Goal: Task Accomplishment & Management: Manage account settings

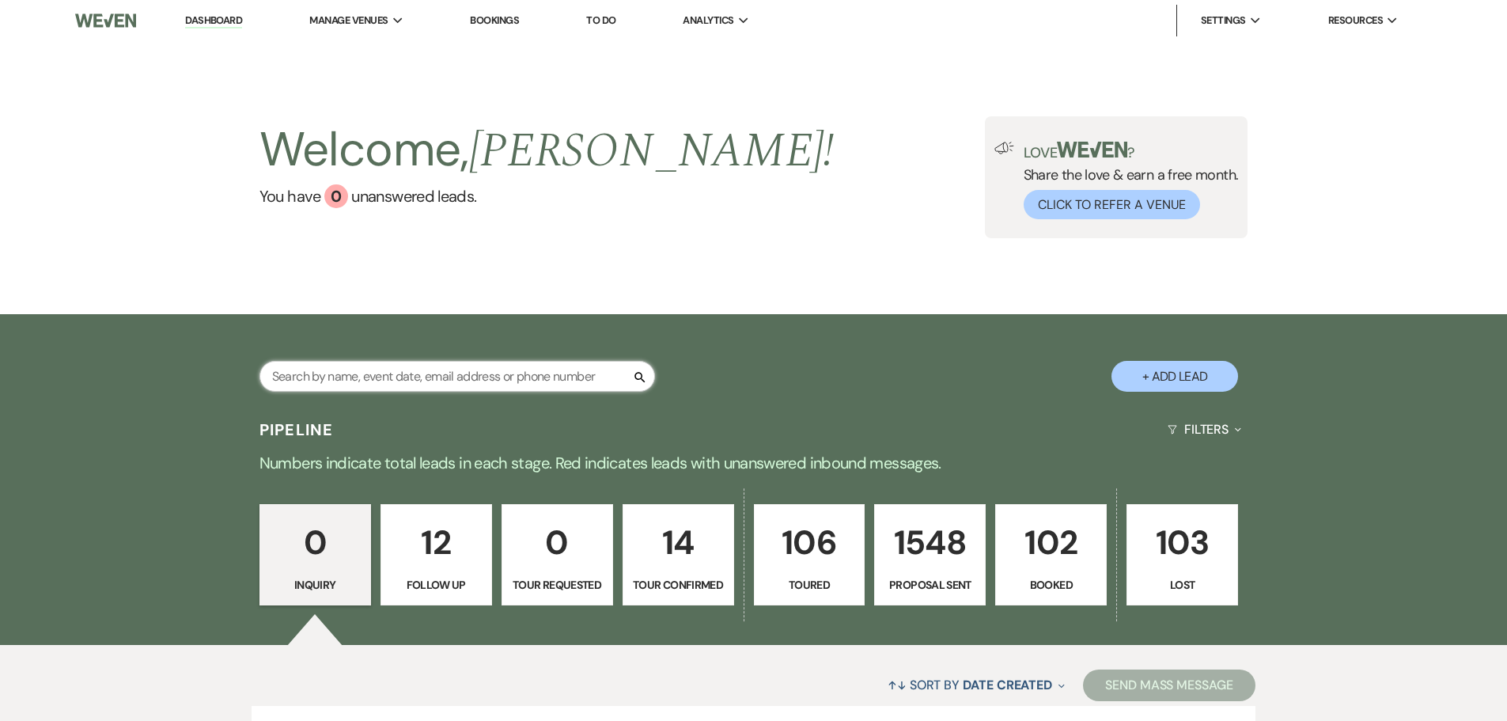
click at [288, 377] on input "text" at bounding box center [457, 376] width 396 height 31
type input "[PERSON_NAME]"
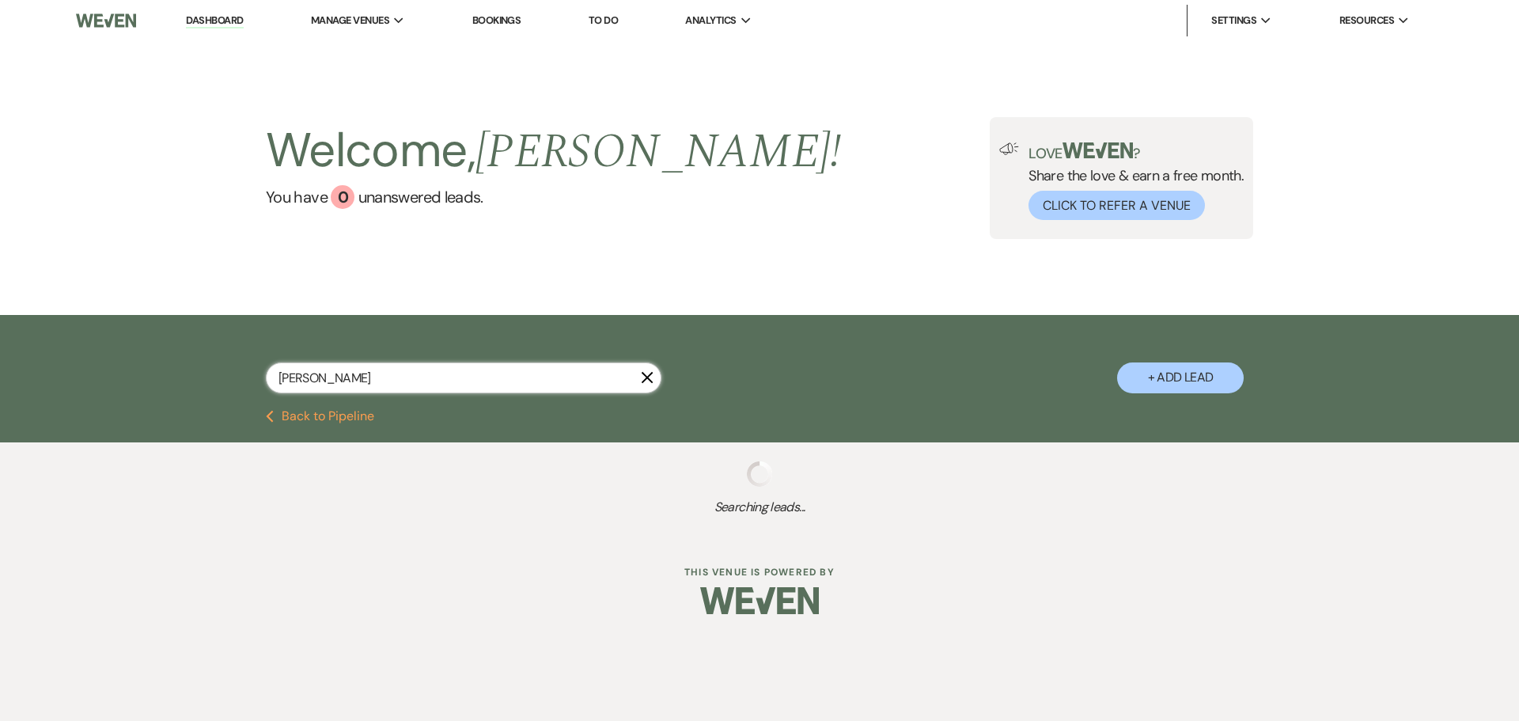
select select "6"
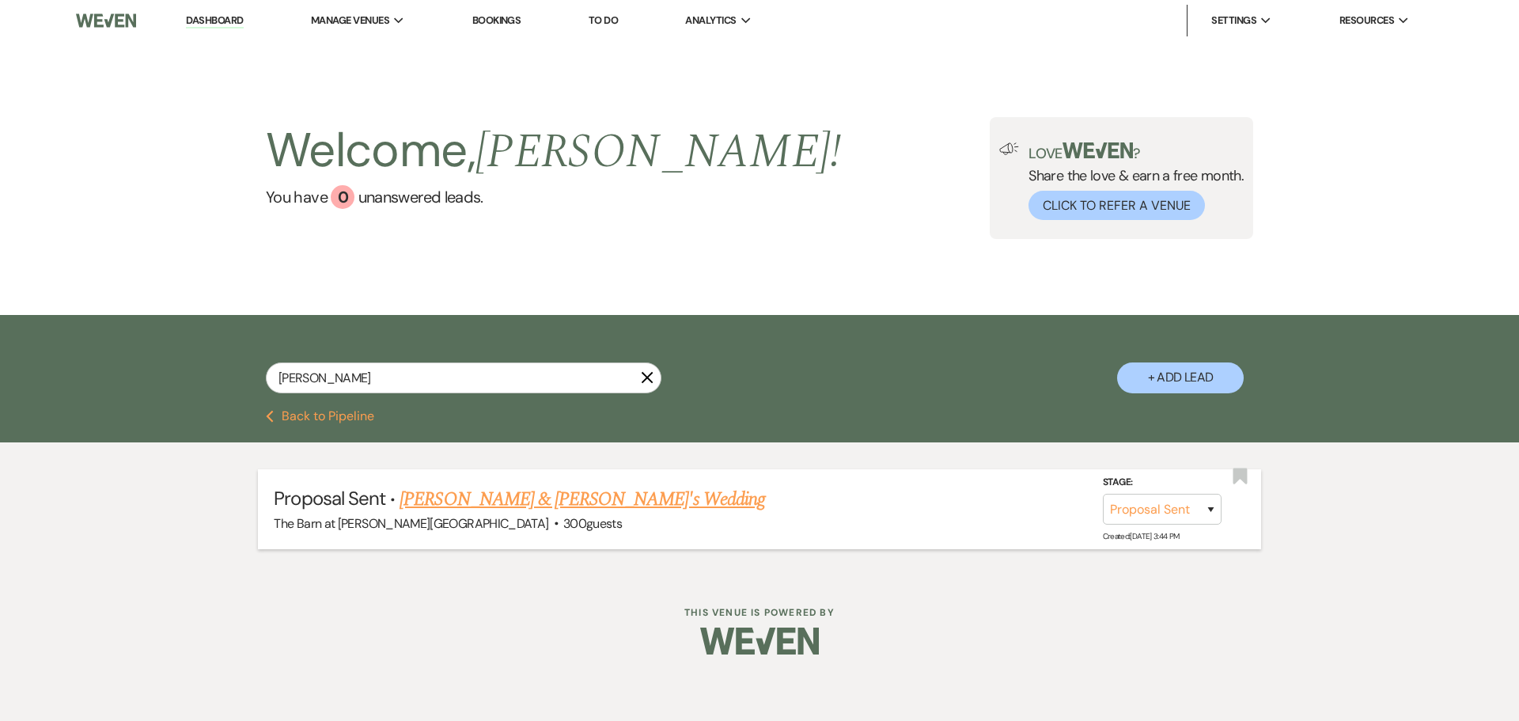
click at [458, 506] on link "[PERSON_NAME] & [PERSON_NAME]'s Wedding" at bounding box center [581, 499] width 365 height 28
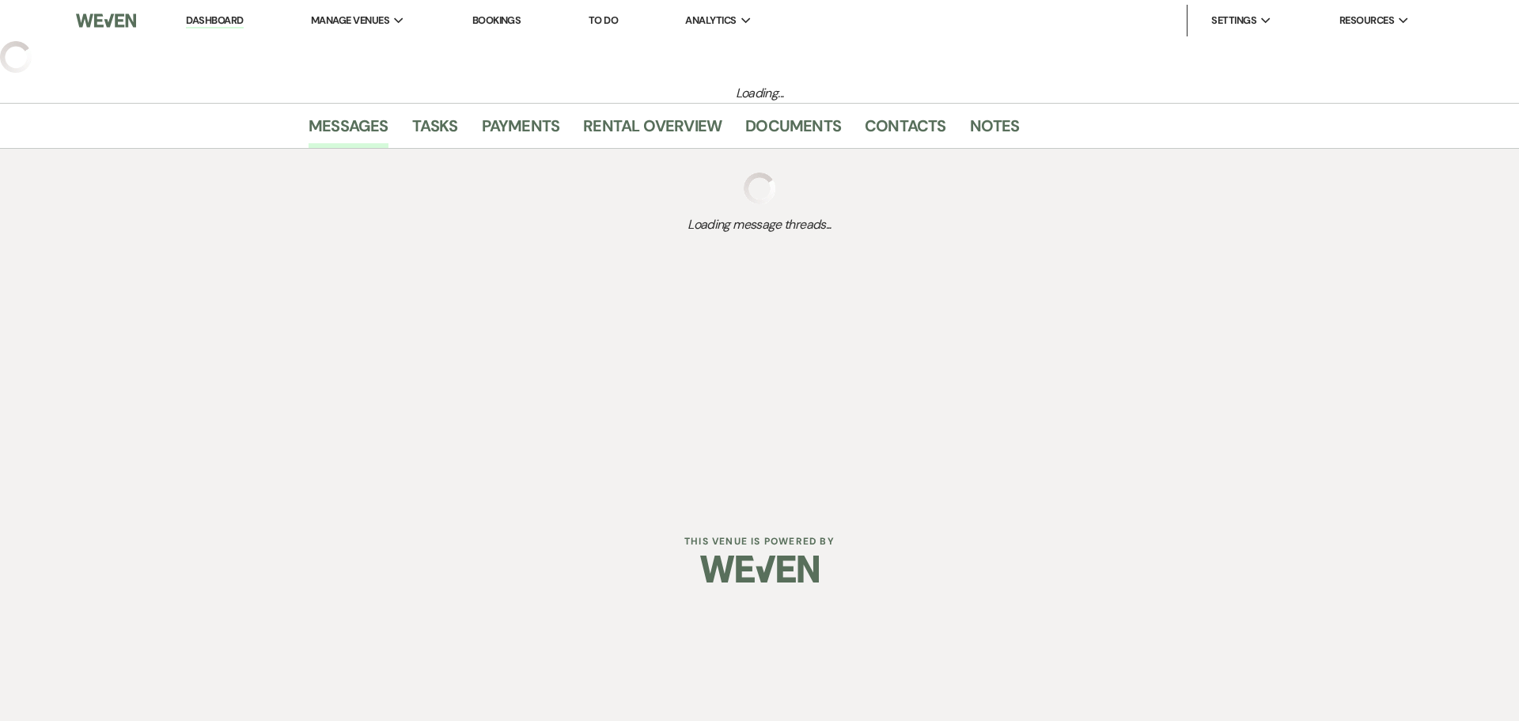
select select "6"
select select "5"
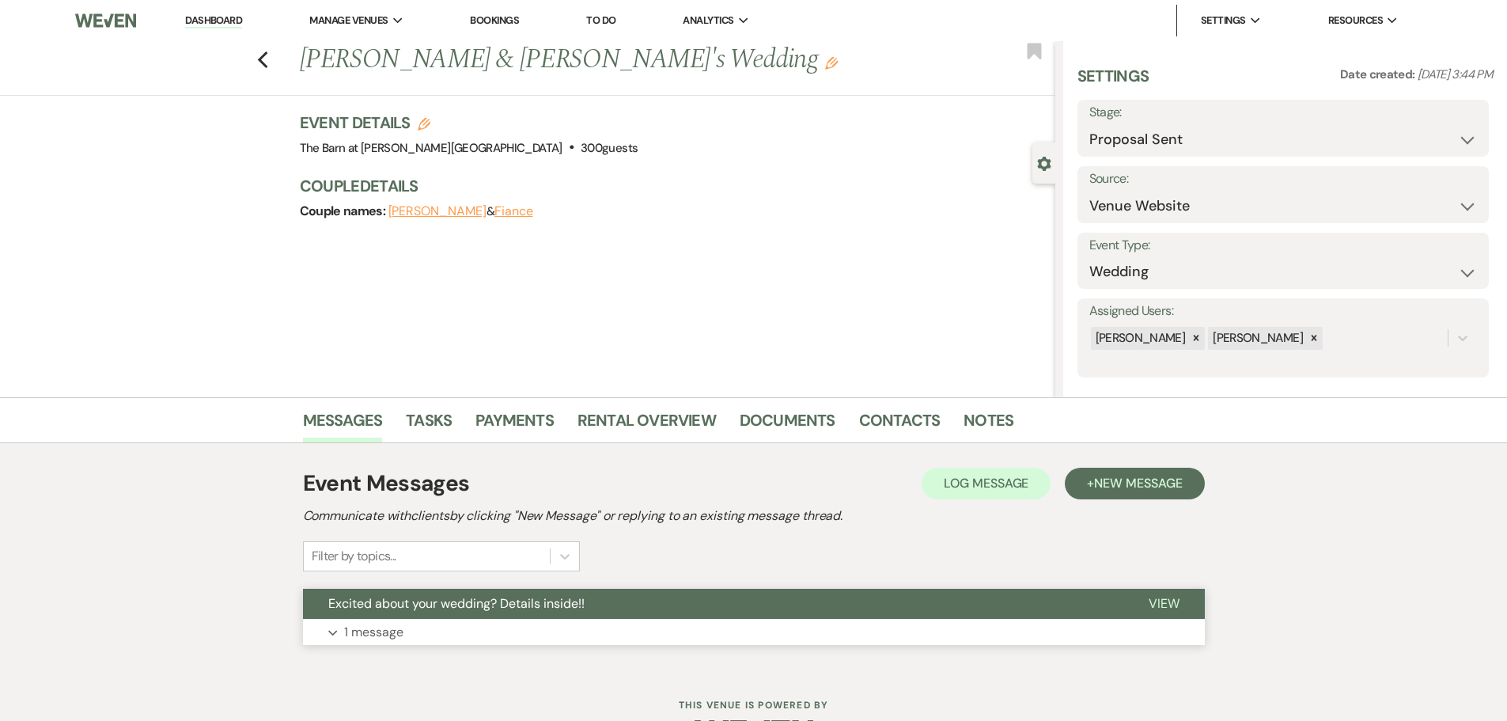
click at [403, 632] on p "1 message" at bounding box center [373, 632] width 59 height 21
